Goal: Task Accomplishment & Management: Manage account settings

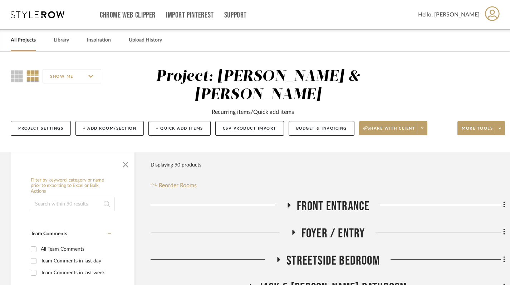
click at [18, 40] on link "All Projects" at bounding box center [23, 40] width 25 height 10
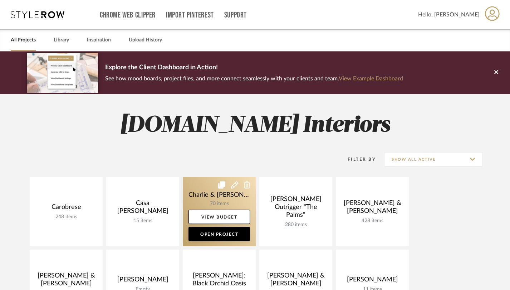
scroll to position [131, 0]
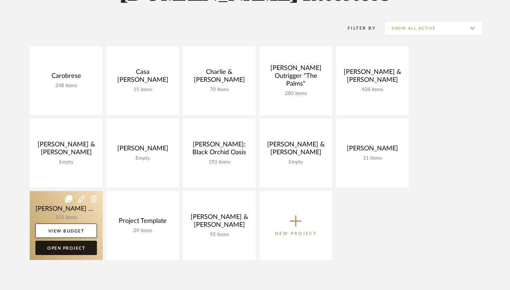
click at [78, 249] on link "Open Project" at bounding box center [66, 248] width 62 height 14
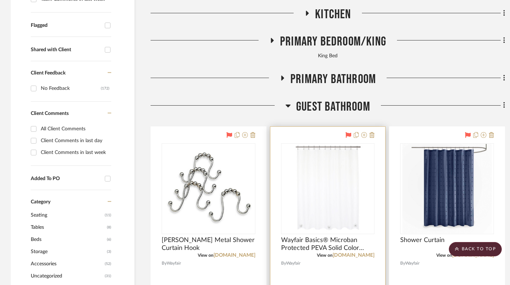
scroll to position [243, 0]
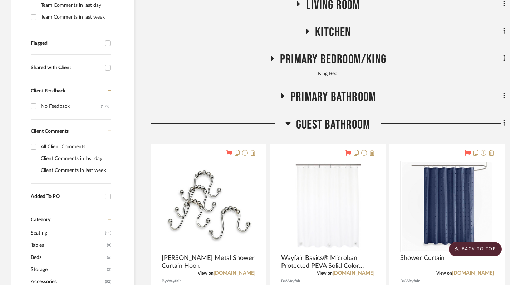
click at [287, 122] on icon at bounding box center [288, 123] width 5 height 3
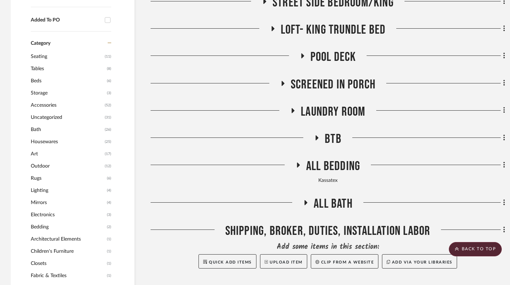
scroll to position [419, 0]
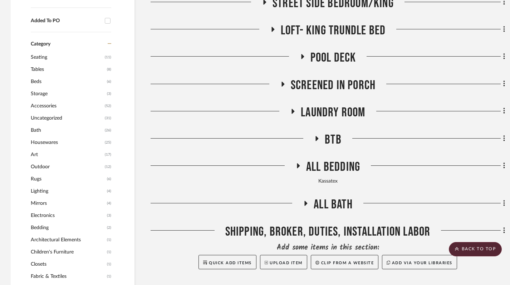
click at [280, 81] on icon at bounding box center [282, 83] width 9 height 5
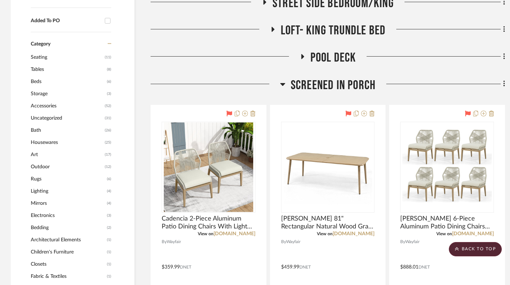
click at [304, 54] on icon at bounding box center [302, 56] width 9 height 5
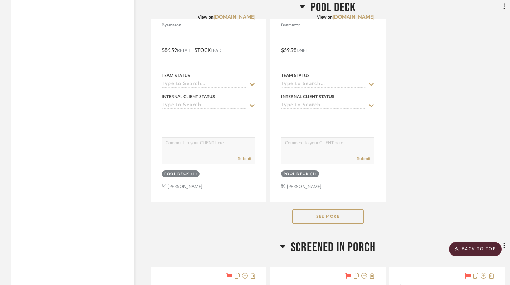
scroll to position [1275, 0]
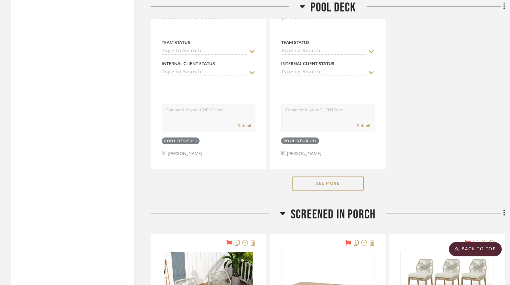
click at [329, 176] on button "See More" at bounding box center [328, 183] width 72 height 14
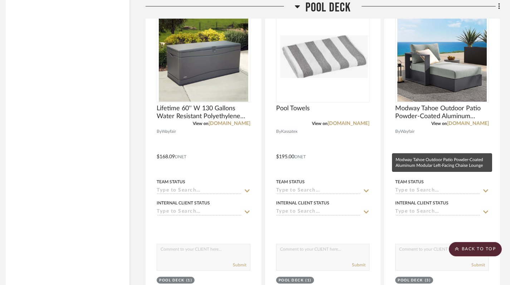
scroll to position [1722, 5]
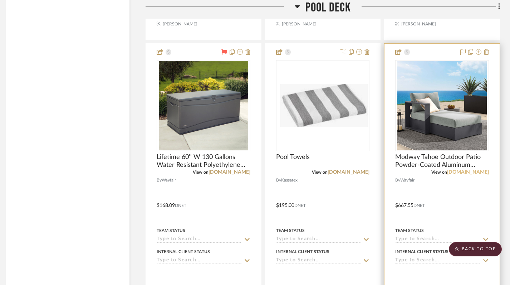
click at [471, 170] on link "wayfair.com" at bounding box center [468, 172] width 42 height 5
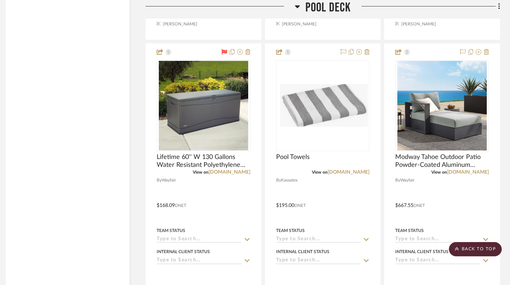
click at [298, 5] on icon at bounding box center [297, 6] width 5 height 3
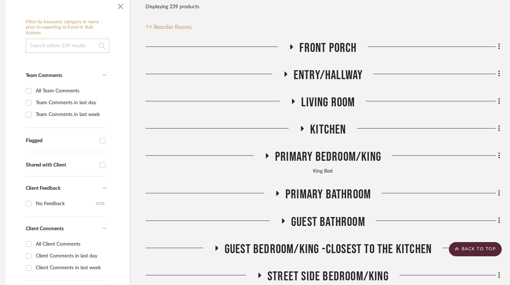
scroll to position [0, 5]
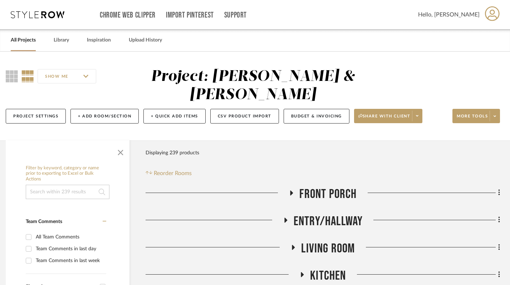
click at [21, 44] on link "All Projects" at bounding box center [23, 40] width 25 height 10
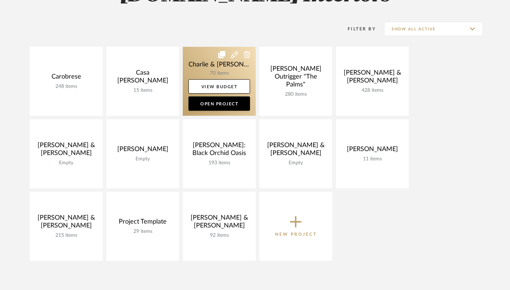
scroll to position [135, 0]
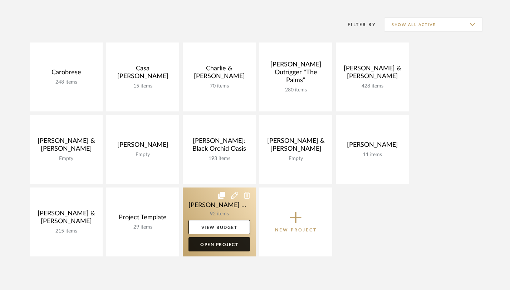
click at [217, 247] on link "Open Project" at bounding box center [219, 244] width 62 height 14
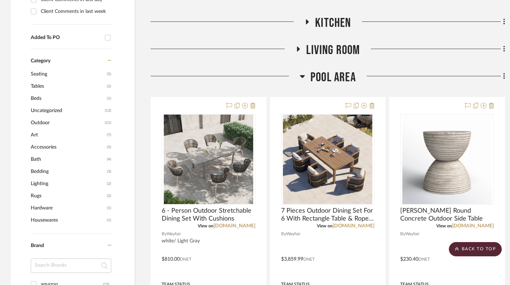
scroll to position [380, 0]
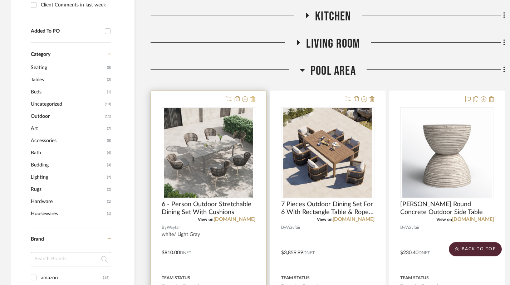
click at [252, 98] on icon at bounding box center [252, 99] width 5 height 6
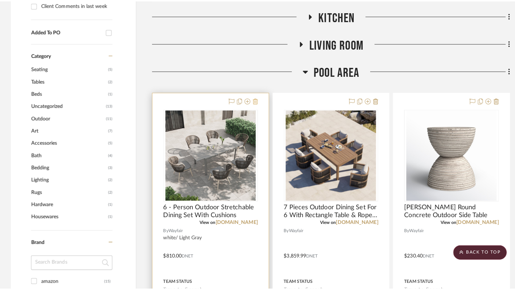
scroll to position [0, 0]
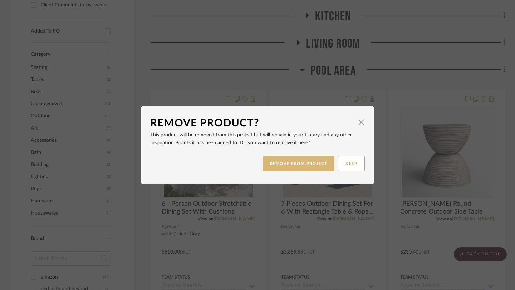
click at [303, 163] on button "REMOVE FROM PROJECT" at bounding box center [299, 163] width 72 height 15
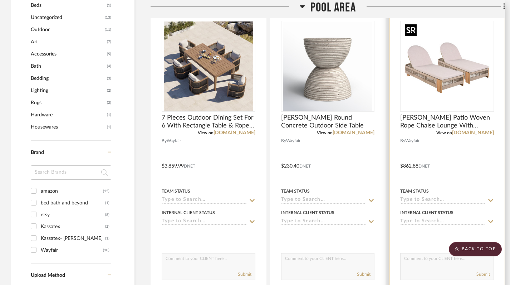
scroll to position [389, 0]
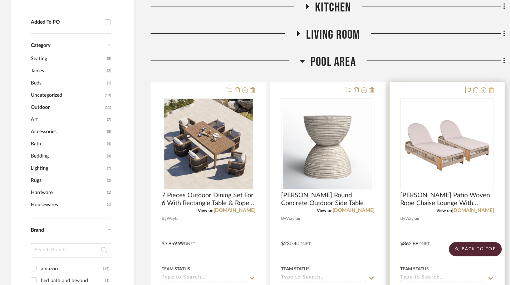
click at [492, 90] on icon at bounding box center [491, 90] width 5 height 6
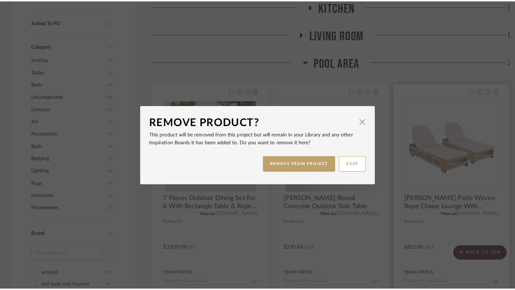
scroll to position [0, 0]
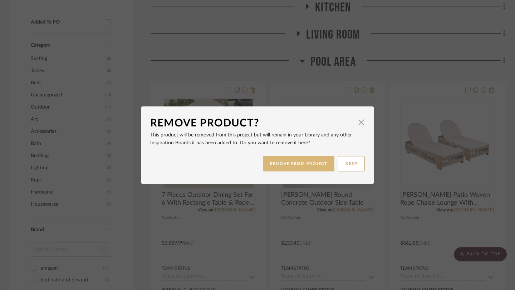
click at [288, 168] on button "REMOVE FROM PROJECT" at bounding box center [299, 163] width 72 height 15
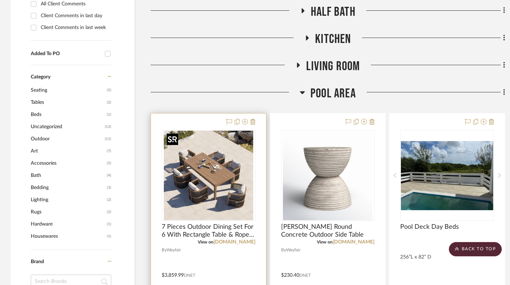
scroll to position [357, 0]
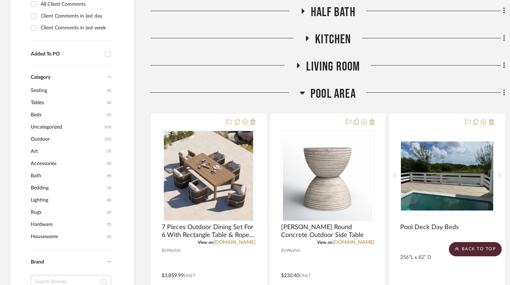
click at [301, 92] on icon at bounding box center [302, 93] width 5 height 3
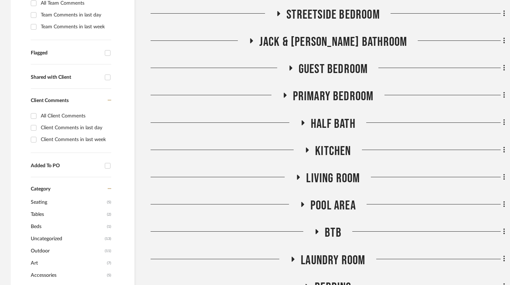
scroll to position [294, 0]
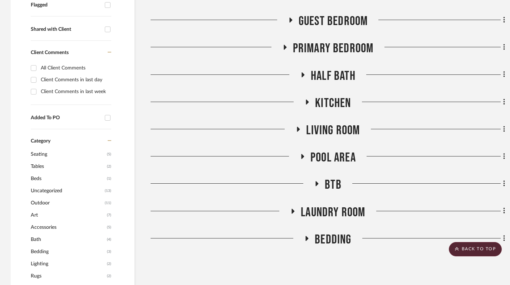
click at [300, 154] on icon at bounding box center [302, 156] width 9 height 5
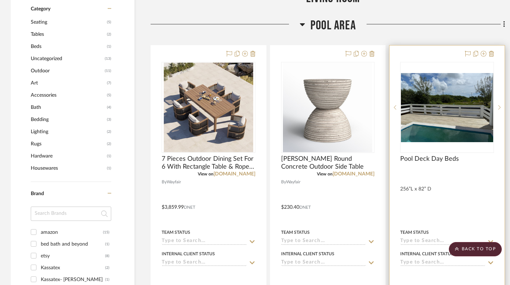
scroll to position [477, 0]
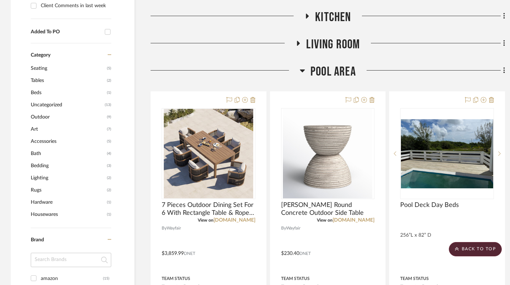
scroll to position [381, 0]
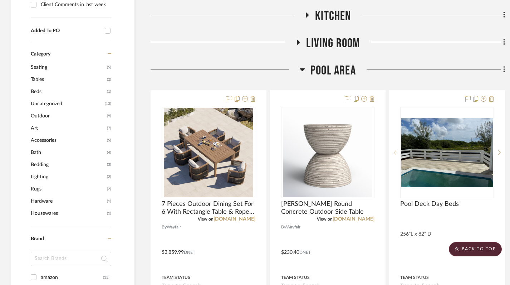
click at [302, 69] on icon at bounding box center [302, 69] width 5 height 3
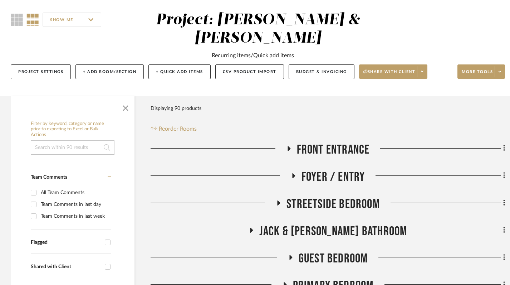
scroll to position [65, 0]
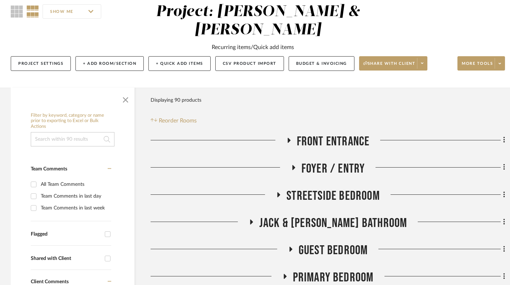
click at [285, 138] on icon at bounding box center [288, 139] width 9 height 5
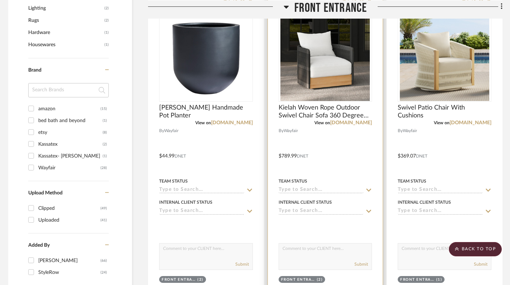
scroll to position [475, 3]
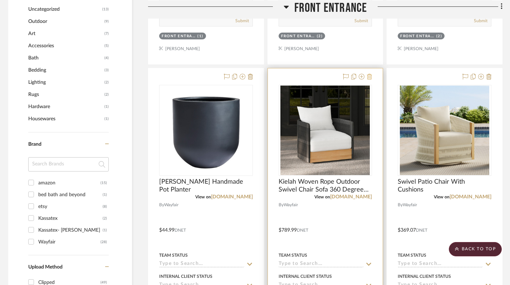
click at [370, 79] on icon at bounding box center [369, 77] width 5 height 6
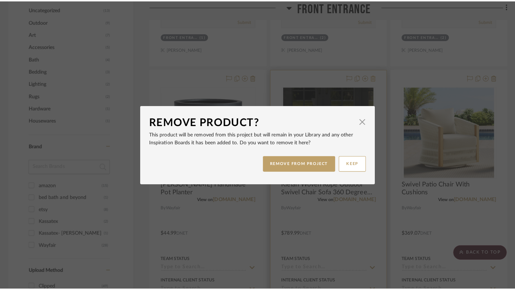
scroll to position [0, 0]
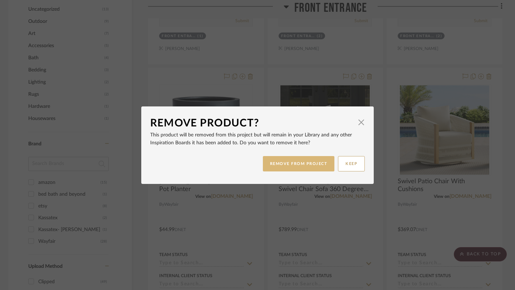
click at [313, 170] on button "REMOVE FROM PROJECT" at bounding box center [299, 163] width 72 height 15
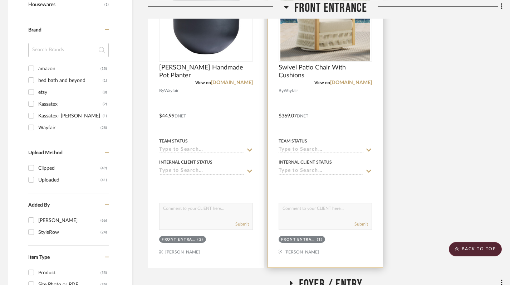
scroll to position [589, 3]
click at [338, 112] on div at bounding box center [325, 110] width 115 height 313
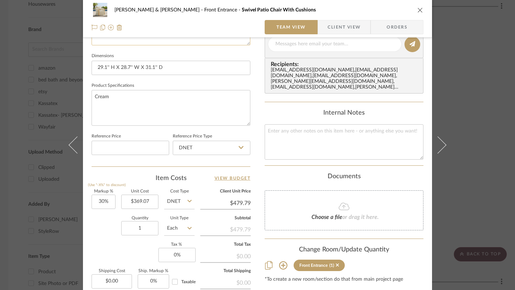
scroll to position [324, 0]
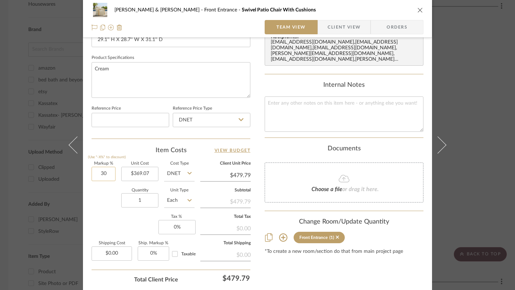
click at [104, 175] on input "30" at bounding box center [104, 174] width 24 height 14
type input "0%"
click at [316, 276] on div "Content here copies to Client View - confirm visibility there. Show in Client D…" at bounding box center [344, 18] width 159 height 589
type input "$369.07"
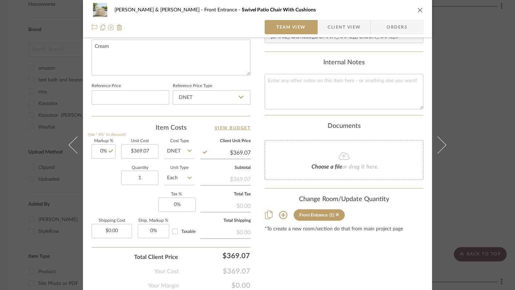
scroll to position [357, 0]
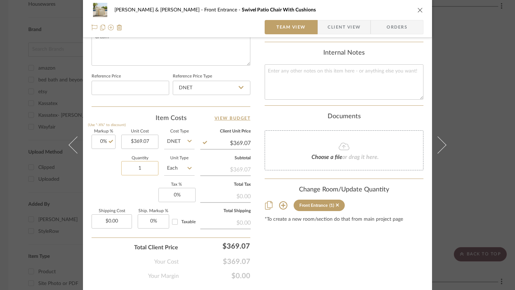
click at [138, 171] on input "1" at bounding box center [139, 168] width 37 height 14
type input "2"
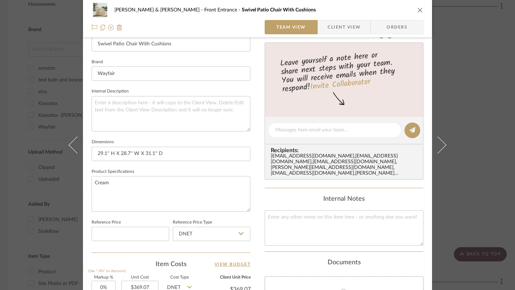
scroll to position [0, 0]
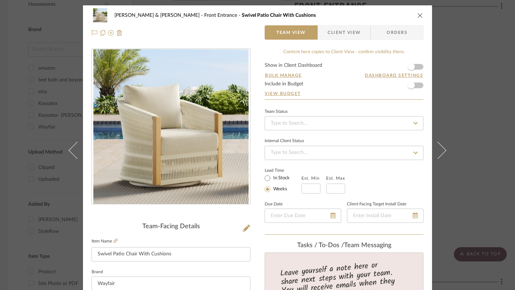
click at [417, 17] on icon "close" at bounding box center [420, 16] width 6 height 6
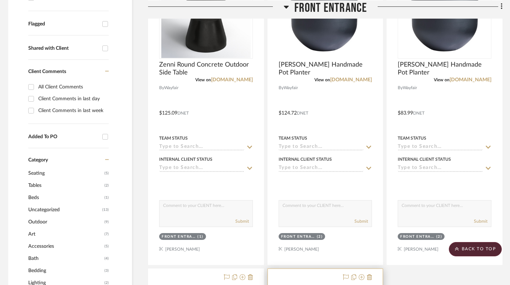
scroll to position [185, 3]
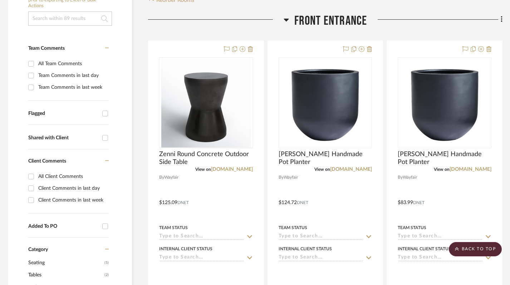
click at [284, 20] on icon at bounding box center [286, 19] width 5 height 9
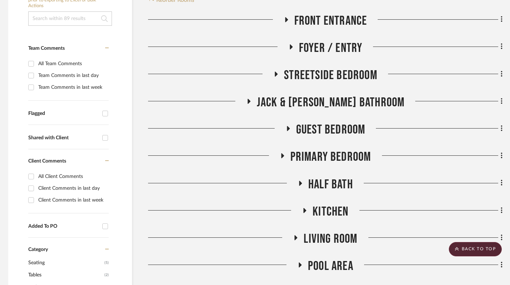
click at [289, 127] on icon at bounding box center [288, 128] width 9 height 5
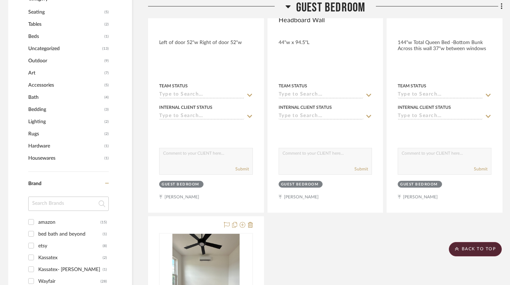
scroll to position [563, 3]
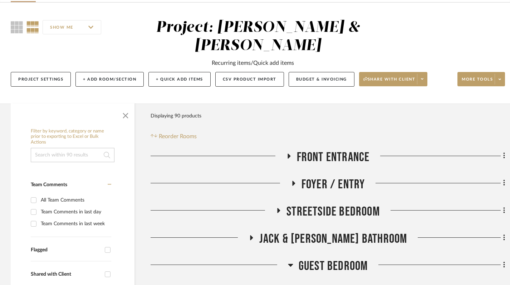
scroll to position [68, 0]
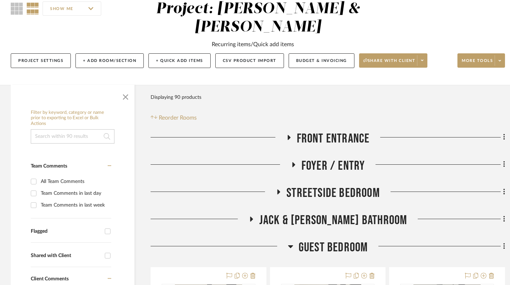
click at [293, 167] on icon at bounding box center [293, 164] width 9 height 5
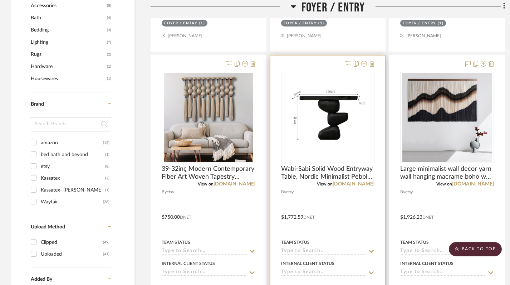
scroll to position [497, 0]
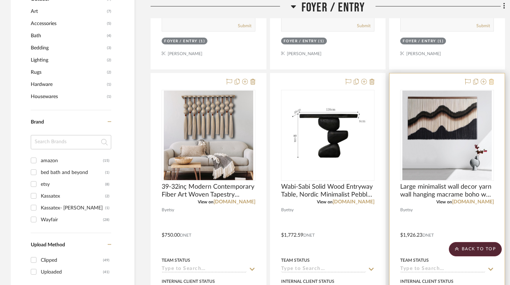
click at [492, 82] on icon at bounding box center [491, 82] width 5 height 6
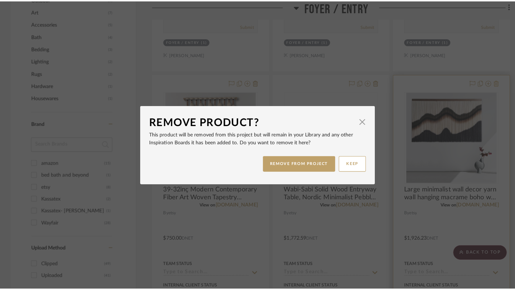
scroll to position [0, 0]
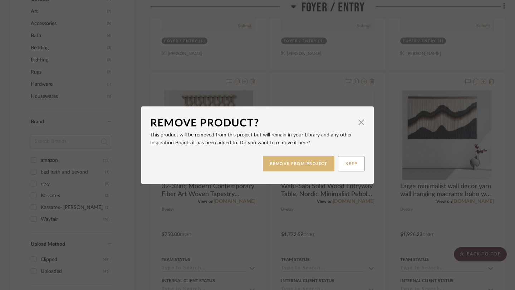
click at [305, 162] on button "REMOVE FROM PROJECT" at bounding box center [299, 163] width 72 height 15
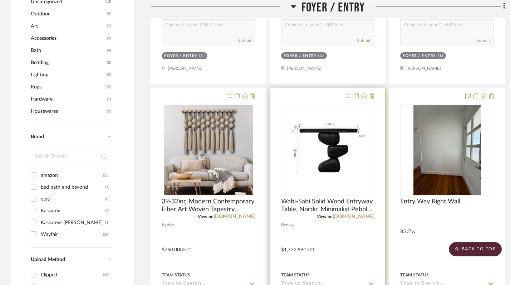
scroll to position [472, 0]
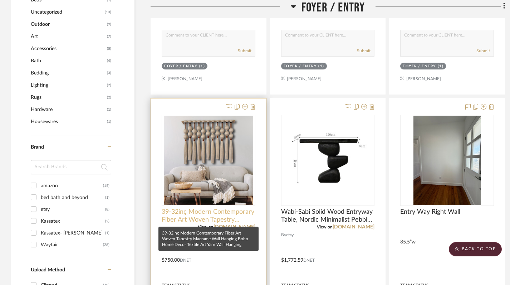
click at [196, 214] on span "39-32inç Modern Contemporary Fiber Art Woven Tapestry Macrame Wall Hanging Boho…" at bounding box center [209, 216] width 94 height 16
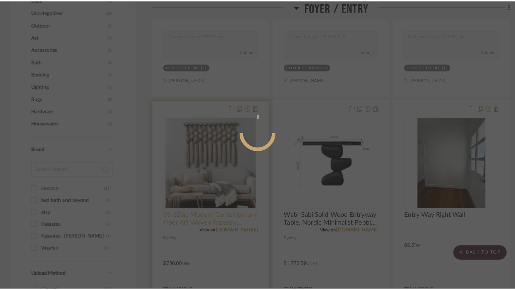
scroll to position [0, 0]
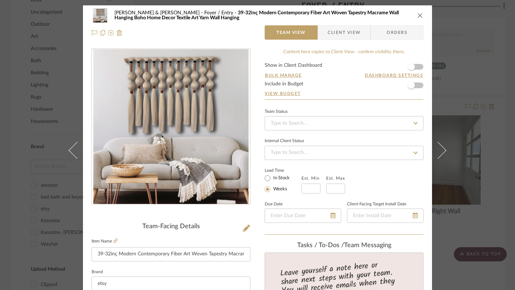
click at [417, 15] on icon "close" at bounding box center [420, 16] width 6 height 6
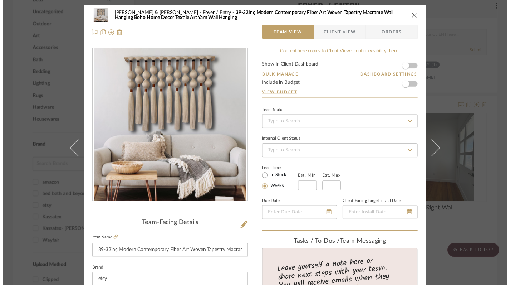
scroll to position [472, 0]
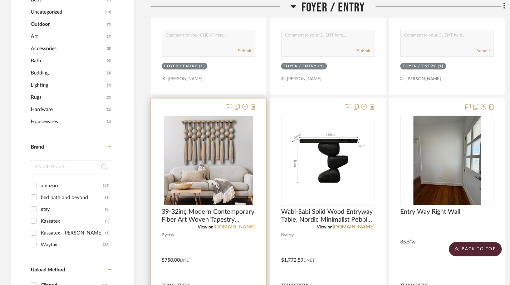
click at [242, 226] on link "etsy.com" at bounding box center [234, 226] width 42 height 5
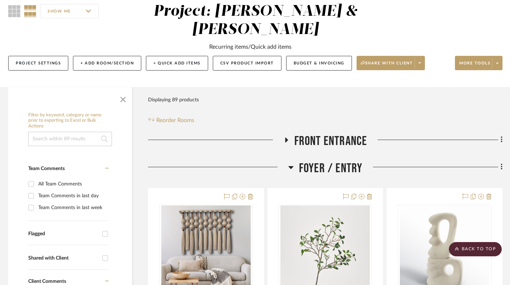
scroll to position [64, 3]
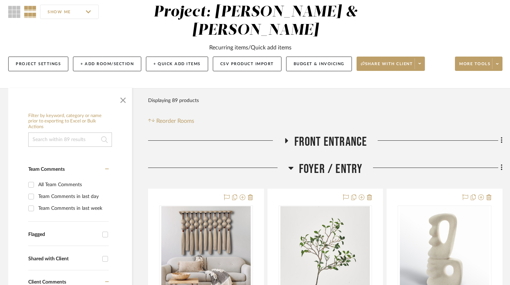
click at [292, 169] on icon at bounding box center [290, 167] width 5 height 9
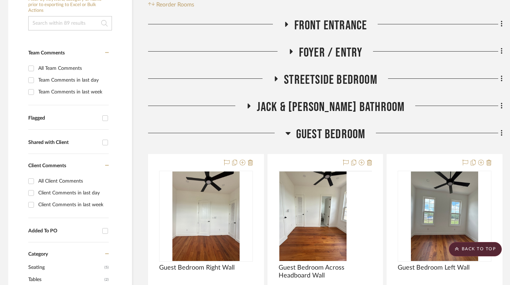
scroll to position [207, 3]
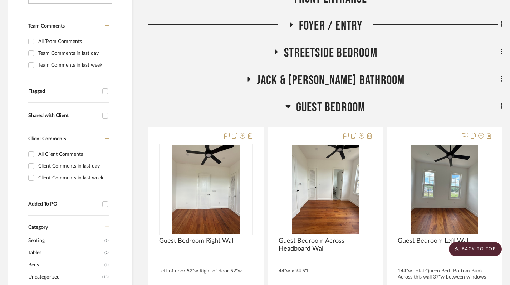
click at [286, 106] on icon at bounding box center [287, 106] width 5 height 9
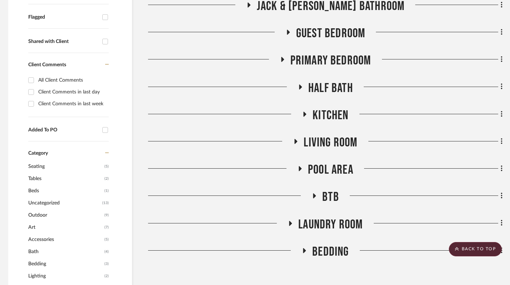
scroll to position [285, 3]
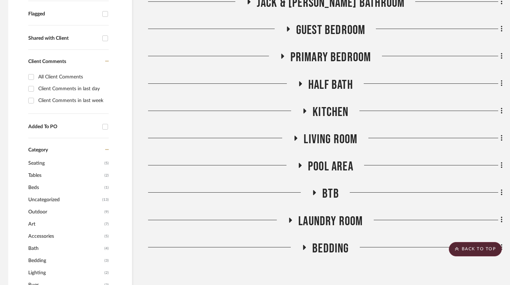
click at [297, 138] on icon at bounding box center [296, 138] width 3 height 5
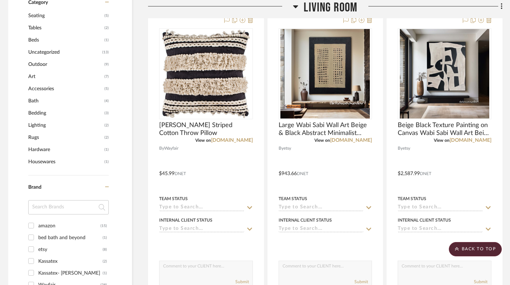
scroll to position [367, 3]
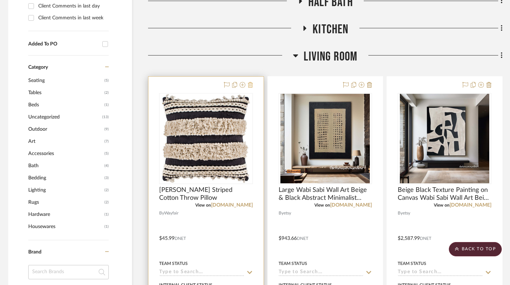
click at [250, 86] on icon at bounding box center [250, 85] width 5 height 6
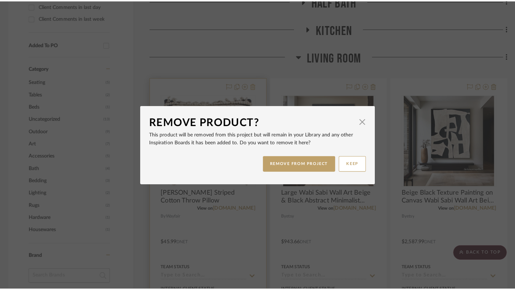
scroll to position [0, 0]
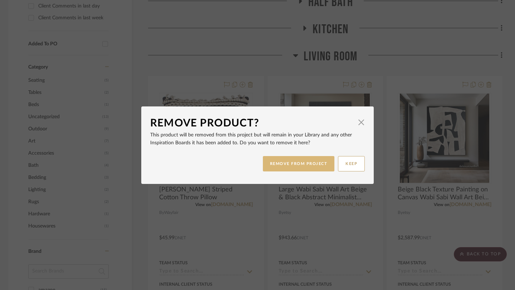
click at [310, 165] on button "REMOVE FROM PROJECT" at bounding box center [299, 163] width 72 height 15
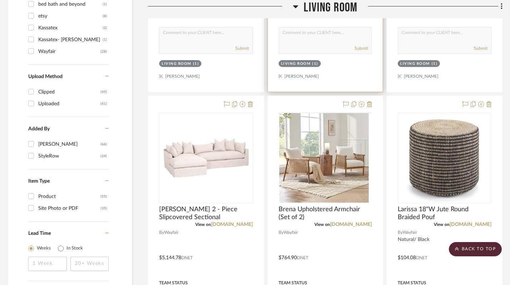
scroll to position [671, 3]
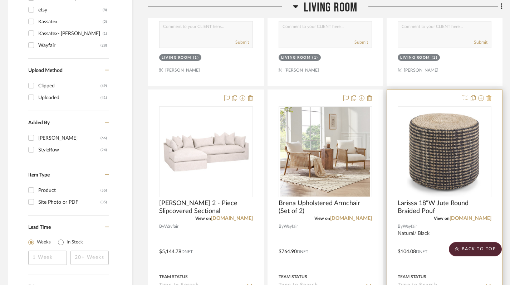
click at [491, 99] on icon at bounding box center [488, 98] width 5 height 6
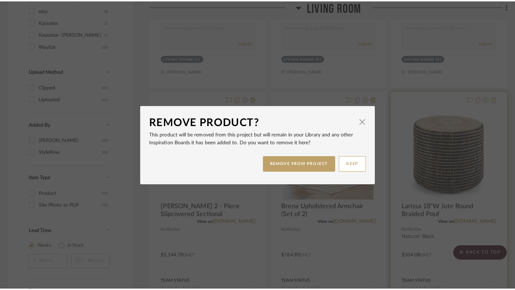
scroll to position [0, 0]
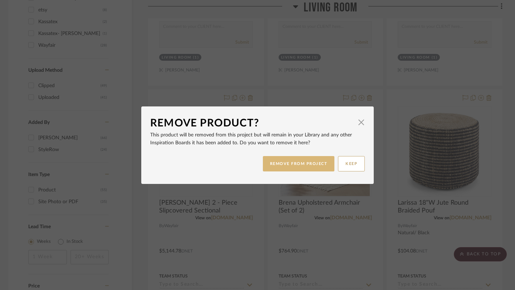
click at [325, 165] on button "REMOVE FROM PROJECT" at bounding box center [299, 163] width 72 height 15
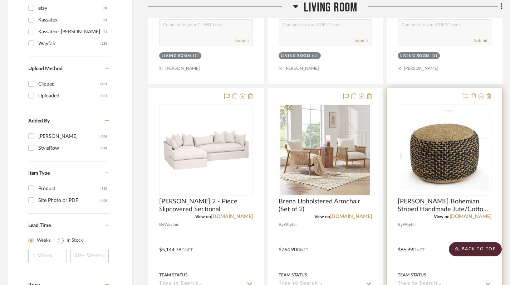
scroll to position [671, 3]
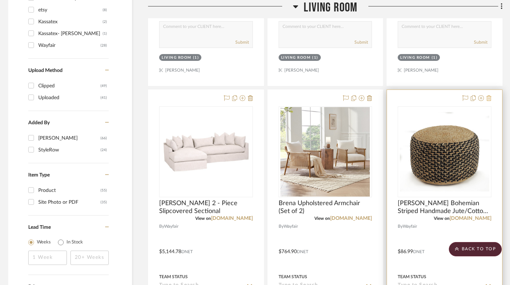
click at [489, 98] on icon at bounding box center [488, 98] width 5 height 6
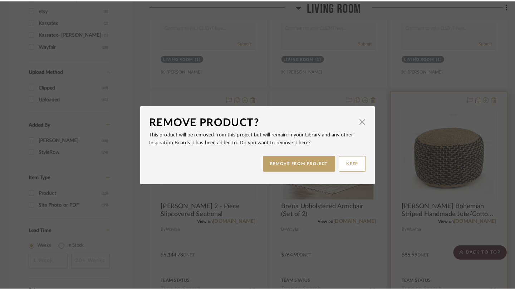
scroll to position [0, 0]
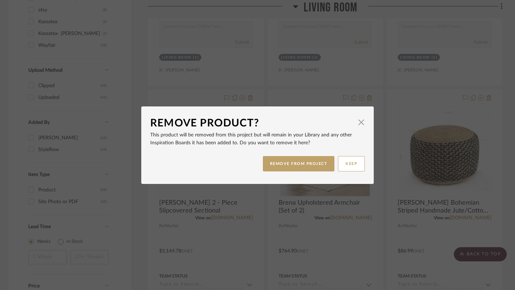
click at [311, 155] on div "REMOVE FROM PROJECT KEEP" at bounding box center [257, 164] width 215 height 23
click at [311, 162] on button "REMOVE FROM PROJECT" at bounding box center [299, 163] width 72 height 15
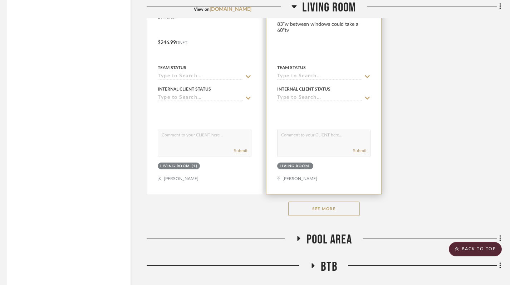
scroll to position [1205, 4]
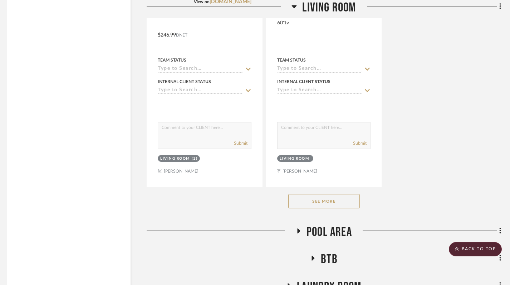
click at [322, 198] on button "See More" at bounding box center [324, 201] width 72 height 14
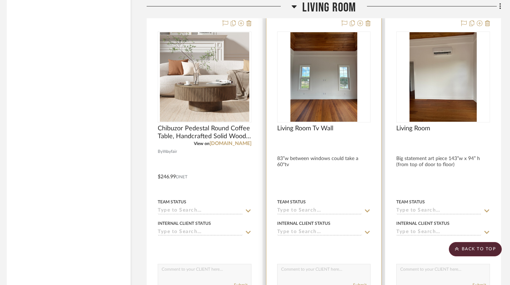
scroll to position [1063, 3]
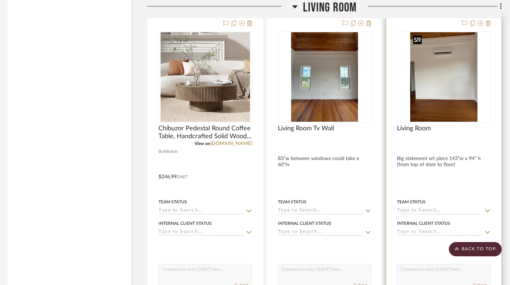
click at [458, 94] on img "0" at bounding box center [443, 76] width 67 height 89
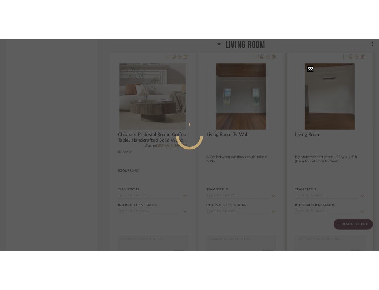
scroll to position [0, 0]
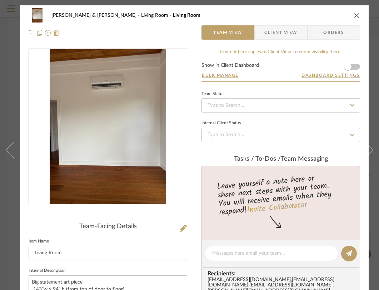
click at [360, 18] on div "Susan & Kenya Jackson Living Room Living Room Team View Client View Orders" at bounding box center [194, 24] width 349 height 38
click at [357, 14] on icon "close" at bounding box center [357, 16] width 6 height 6
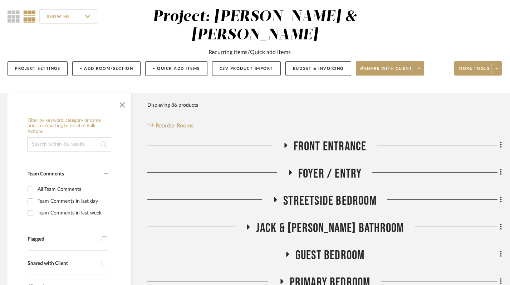
scroll to position [0, 3]
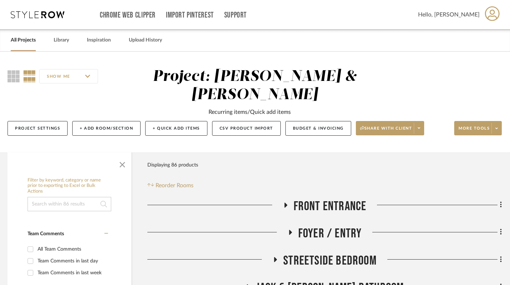
click at [28, 40] on link "All Projects" at bounding box center [23, 40] width 25 height 10
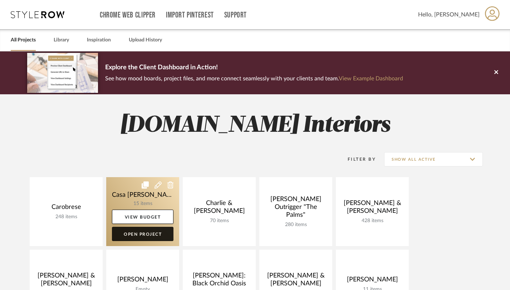
click at [134, 241] on link "Open Project" at bounding box center [143, 234] width 62 height 14
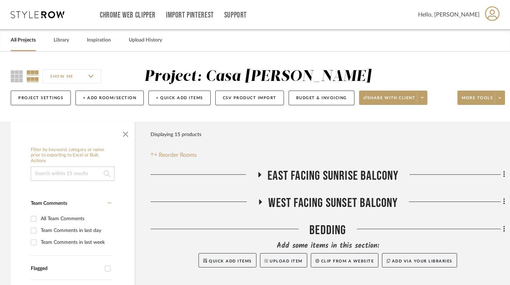
click at [258, 173] on icon at bounding box center [259, 174] width 9 height 5
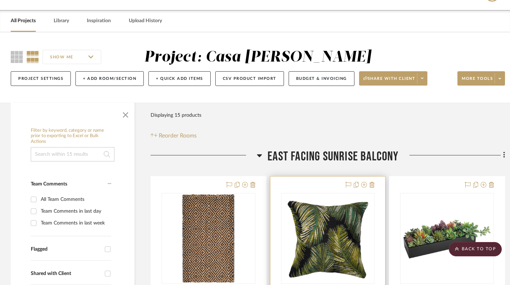
scroll to position [21, 0]
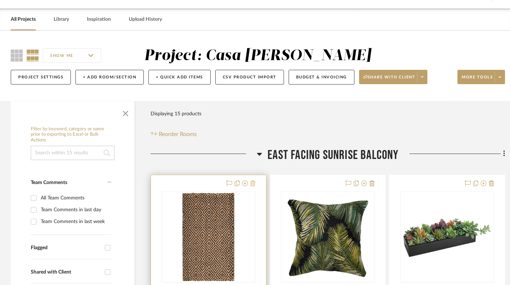
click at [252, 183] on icon at bounding box center [252, 183] width 5 height 6
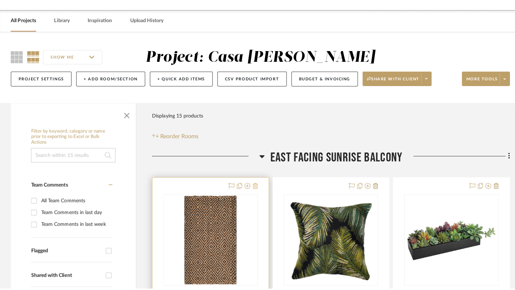
scroll to position [0, 0]
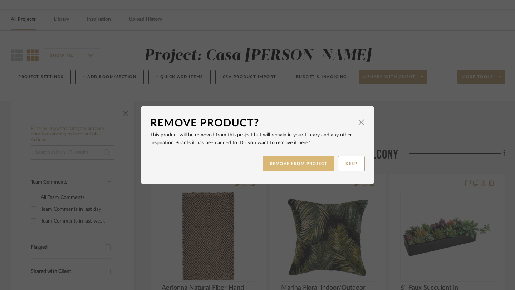
click at [277, 164] on button "REMOVE FROM PROJECT" at bounding box center [299, 163] width 72 height 15
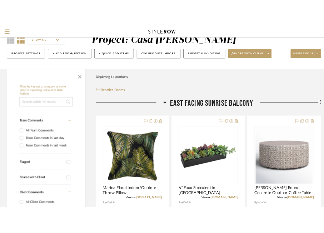
scroll to position [39, 0]
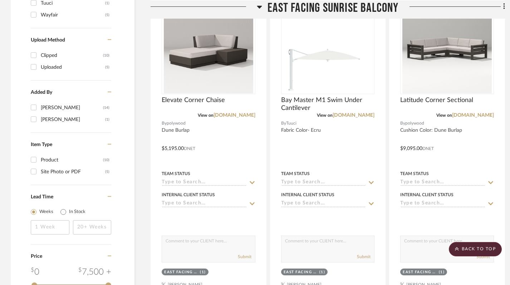
scroll to position [528, 0]
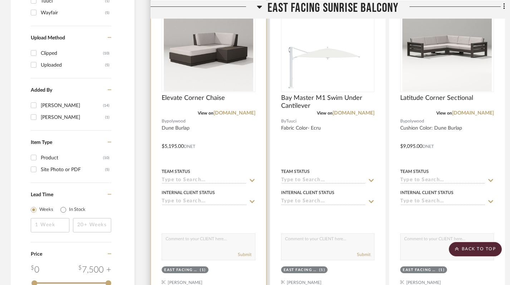
click at [242, 148] on div at bounding box center [208, 141] width 115 height 313
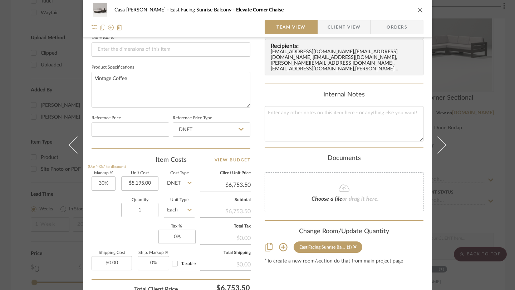
scroll to position [315, 0]
click at [99, 185] on input "30" at bounding box center [104, 183] width 24 height 14
type input "0%"
click at [103, 227] on div "Markup % (Use "-X%" to discount) 0% Unit Cost $5,195.00 Cost Type DNET Client U…" at bounding box center [171, 223] width 159 height 104
type input "$5,195.00"
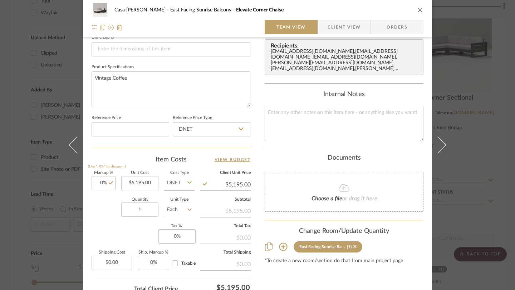
scroll to position [375, 0]
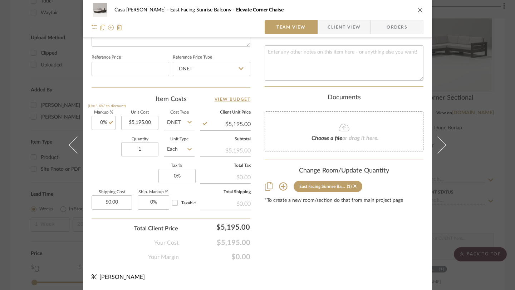
click at [419, 10] on icon "close" at bounding box center [420, 10] width 6 height 6
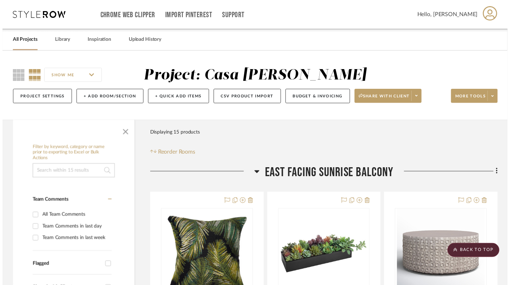
scroll to position [528, 0]
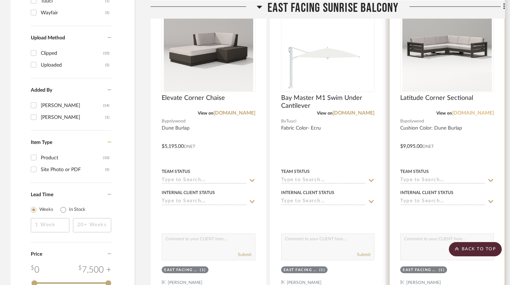
click at [468, 113] on link "[DOMAIN_NAME]" at bounding box center [473, 113] width 42 height 5
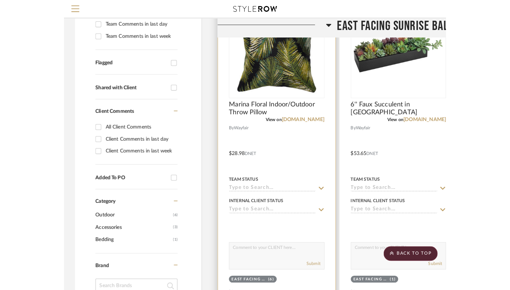
scroll to position [0, 0]
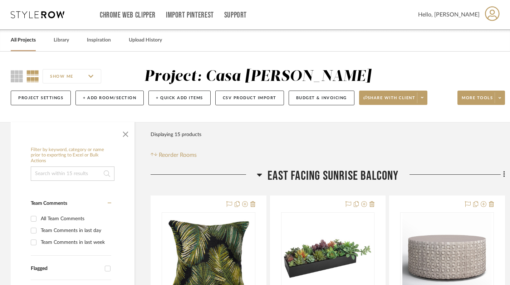
click at [25, 38] on link "All Projects" at bounding box center [23, 40] width 25 height 10
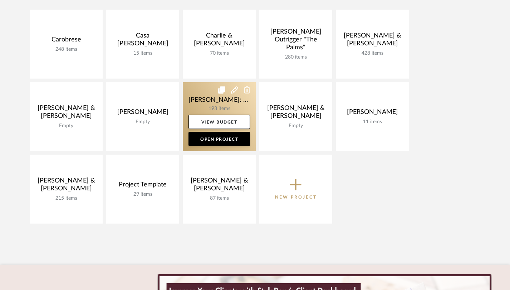
scroll to position [168, 0]
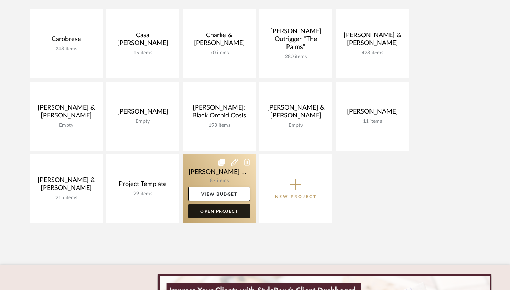
click at [220, 210] on link "Open Project" at bounding box center [219, 211] width 62 height 14
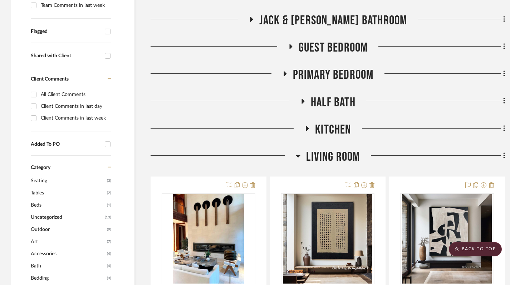
scroll to position [268, 0]
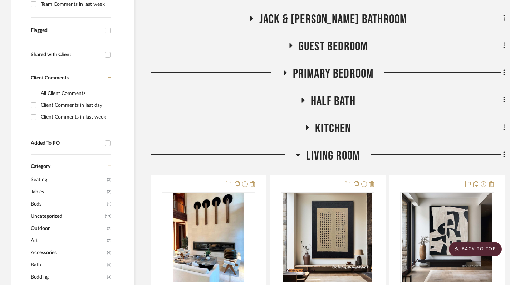
click at [302, 156] on h3 "Living Room" at bounding box center [327, 155] width 64 height 15
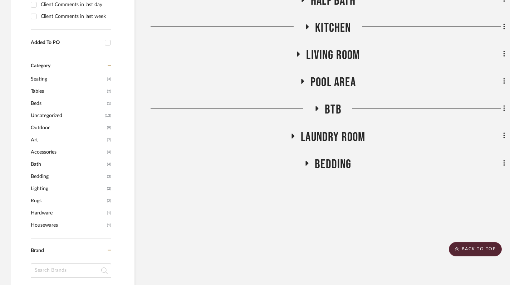
scroll to position [357, 0]
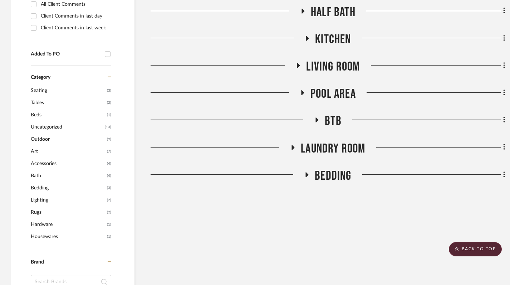
click at [301, 92] on icon at bounding box center [302, 92] width 3 height 5
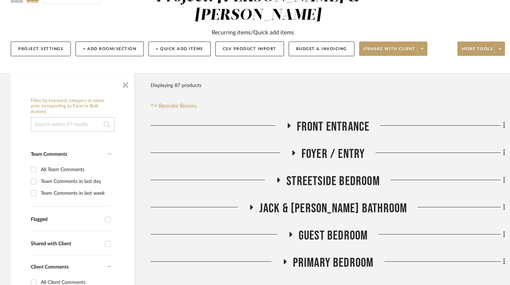
scroll to position [46, 0]
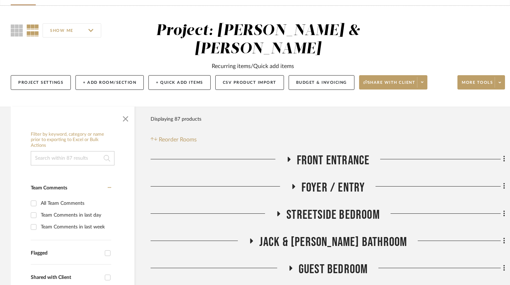
click at [287, 159] on icon at bounding box center [288, 158] width 9 height 5
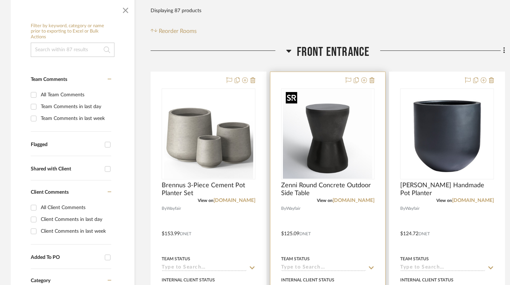
scroll to position [155, 0]
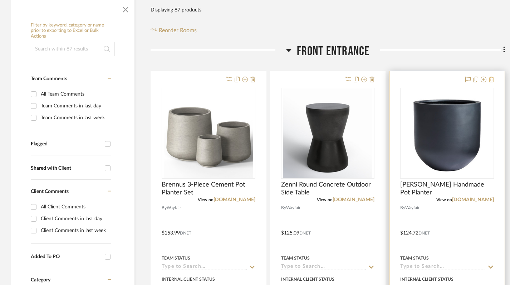
click at [491, 80] on icon at bounding box center [491, 80] width 5 height 6
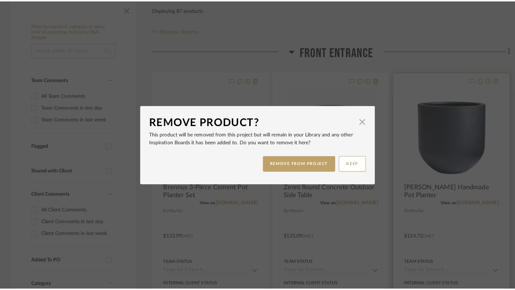
scroll to position [0, 0]
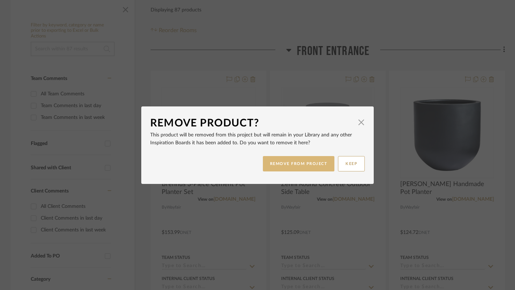
click at [313, 166] on button "REMOVE FROM PROJECT" at bounding box center [299, 163] width 72 height 15
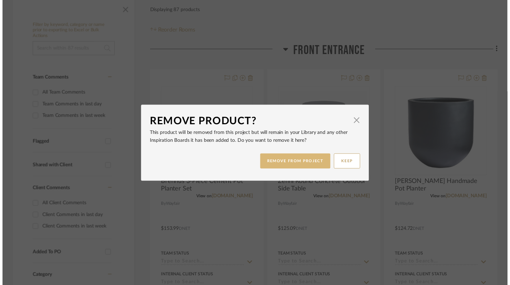
scroll to position [155, 0]
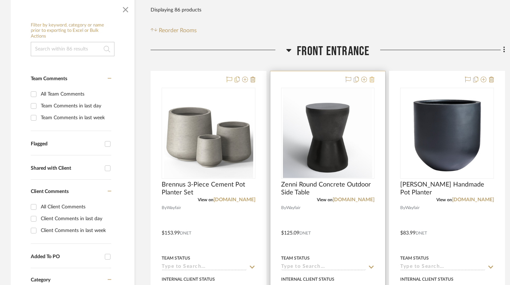
click at [371, 77] on icon at bounding box center [371, 80] width 5 height 6
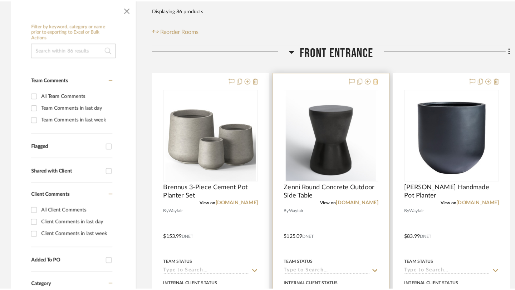
scroll to position [0, 0]
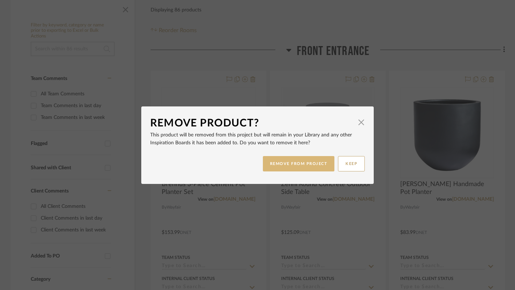
click at [306, 164] on button "REMOVE FROM PROJECT" at bounding box center [299, 163] width 72 height 15
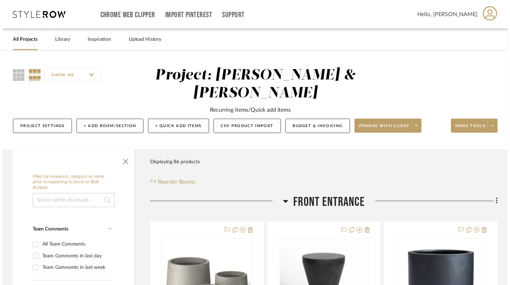
scroll to position [155, 0]
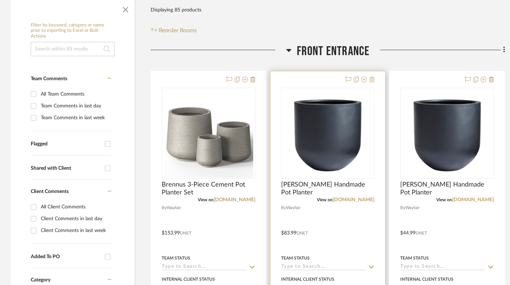
click at [372, 78] on icon at bounding box center [371, 80] width 5 height 6
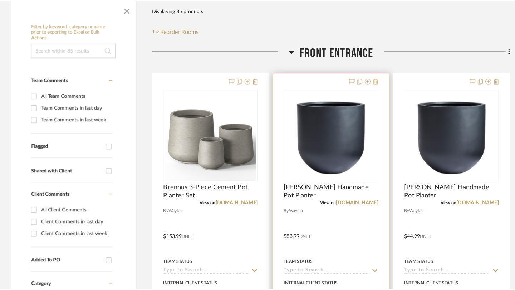
scroll to position [0, 0]
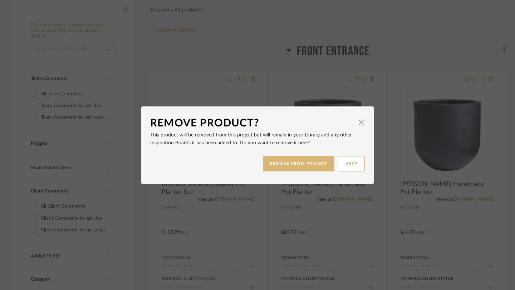
click at [308, 166] on button "REMOVE FROM PROJECT" at bounding box center [299, 163] width 72 height 15
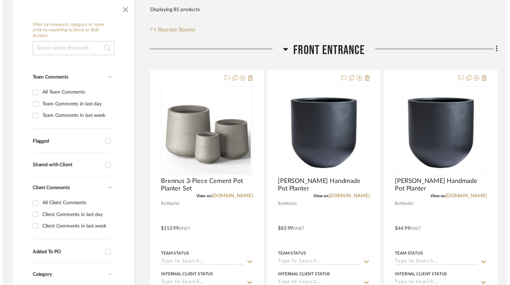
scroll to position [155, 0]
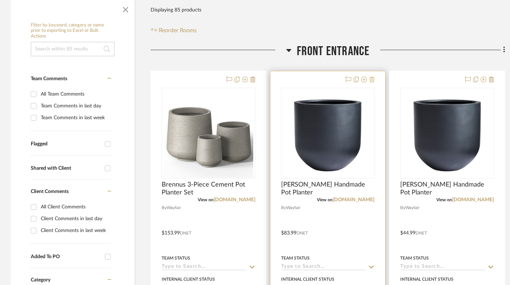
click at [374, 79] on icon at bounding box center [371, 80] width 5 height 6
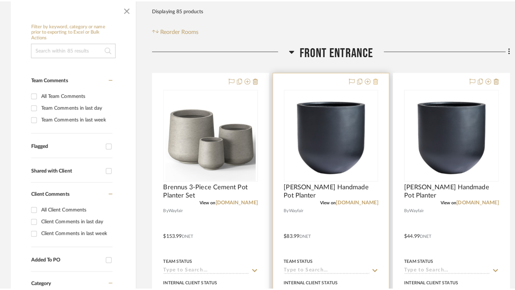
scroll to position [0, 0]
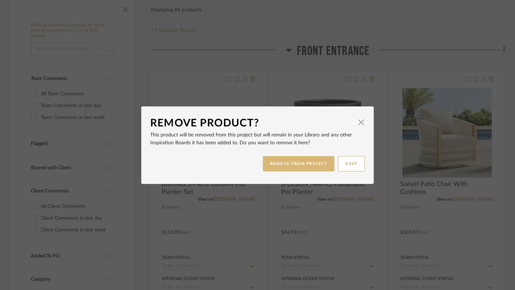
click at [313, 163] on button "REMOVE FROM PROJECT" at bounding box center [299, 163] width 72 height 15
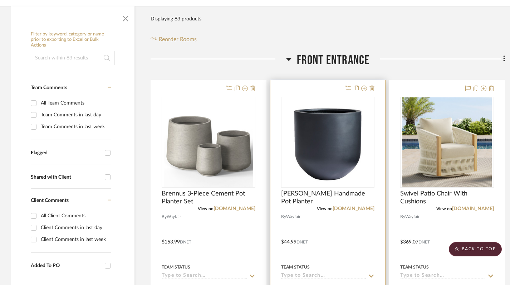
scroll to position [126, 0]
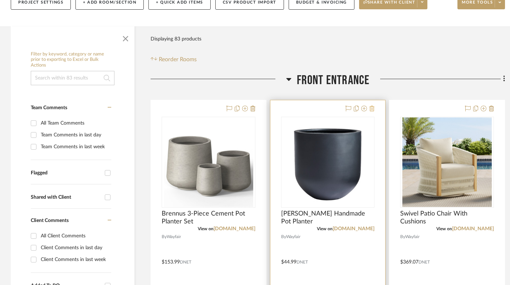
click at [370, 110] on icon at bounding box center [371, 108] width 5 height 6
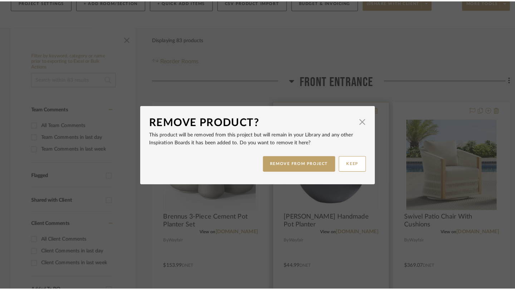
scroll to position [0, 0]
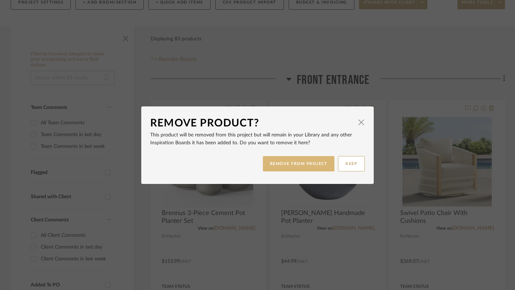
click at [301, 162] on button "REMOVE FROM PROJECT" at bounding box center [299, 163] width 72 height 15
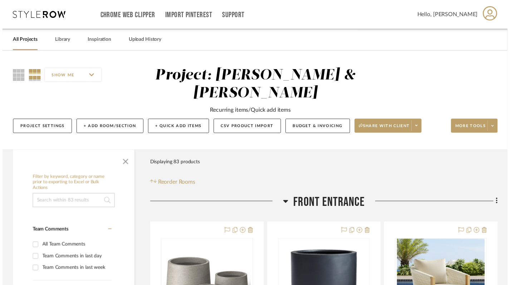
scroll to position [126, 0]
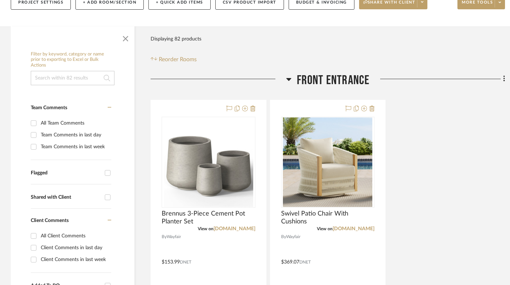
click at [289, 77] on icon at bounding box center [288, 79] width 5 height 9
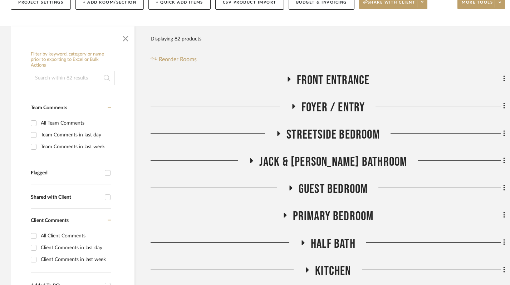
click at [295, 107] on icon at bounding box center [293, 105] width 9 height 5
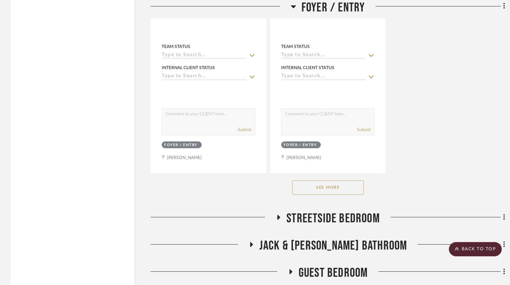
scroll to position [1032, 0]
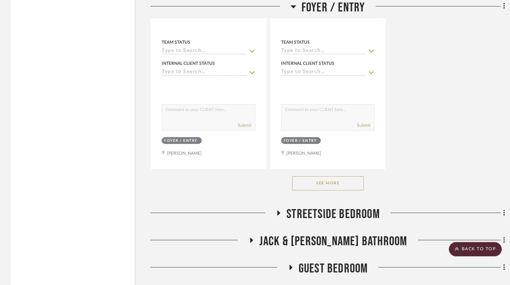
click at [331, 184] on button "See More" at bounding box center [328, 183] width 72 height 14
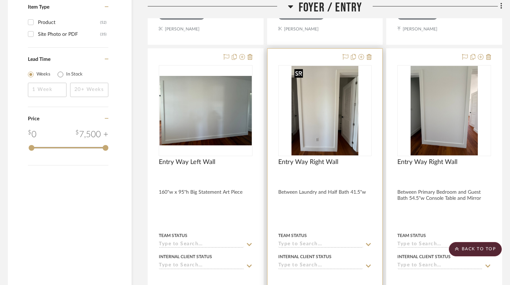
scroll to position [840, 3]
